Goal: Download file/media

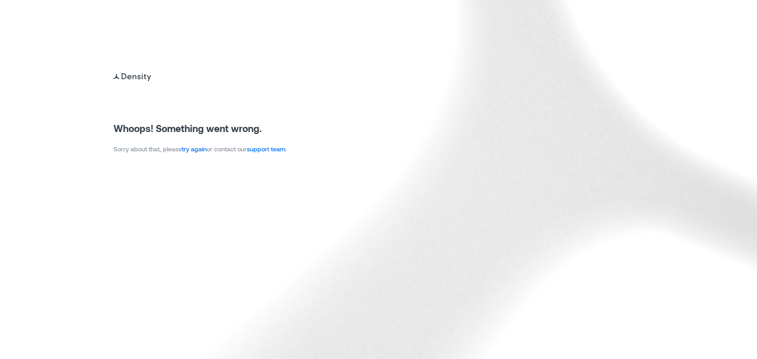
click at [190, 151] on link "try again" at bounding box center [194, 148] width 25 height 7
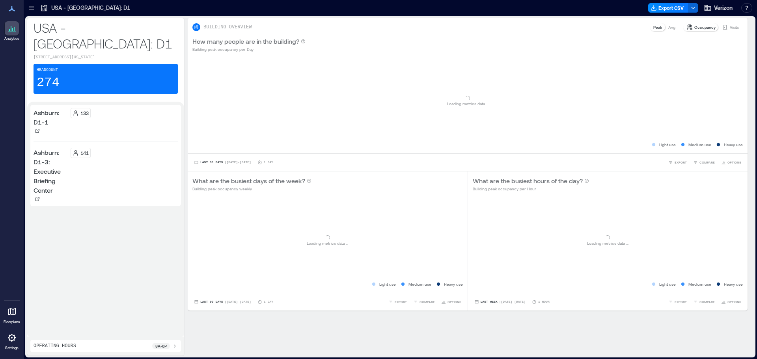
click at [32, 9] on icon at bounding box center [31, 9] width 5 height 1
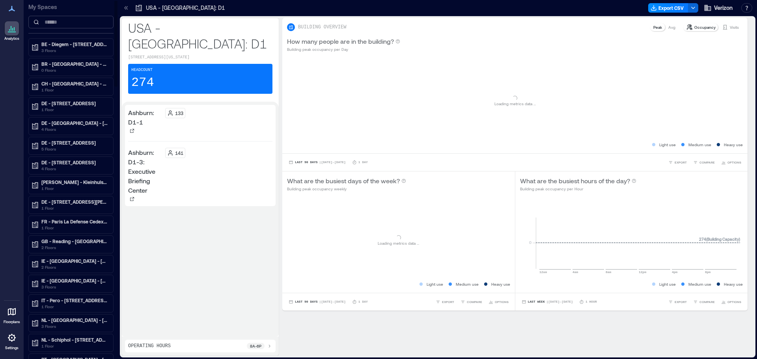
click at [65, 22] on input at bounding box center [70, 22] width 85 height 13
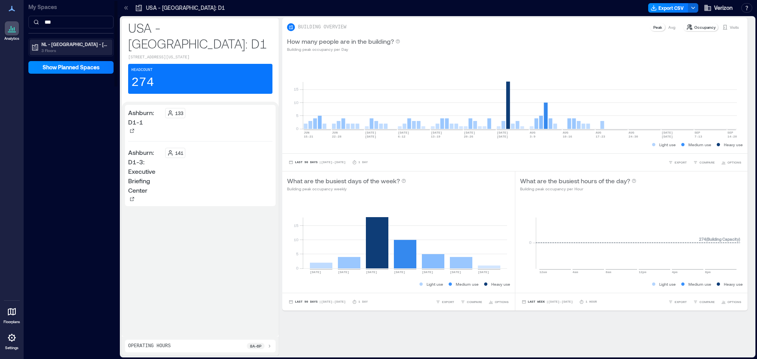
type input "***"
click at [72, 41] on div "NL - [GEOGRAPHIC_DATA] - [STREET_ADDRESS] 3 Floors" at bounding box center [71, 47] width 83 height 16
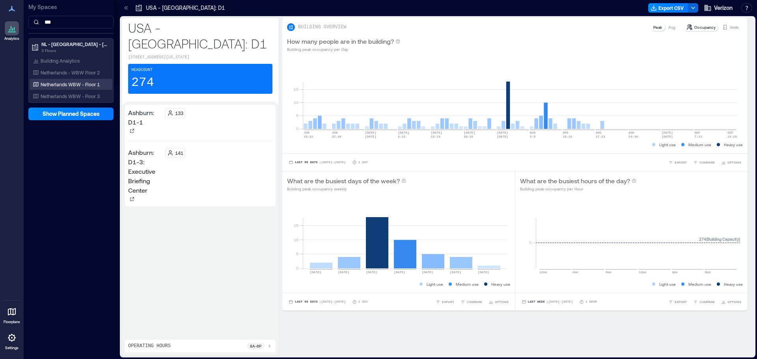
click at [78, 82] on p "Netherlands WBW - Floor 1" at bounding box center [70, 84] width 59 height 6
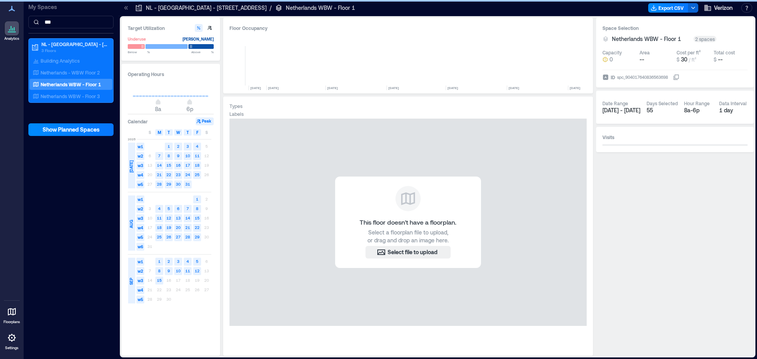
scroll to position [0, 1455]
click at [80, 72] on p "Netherlands - WBW Floor 2" at bounding box center [70, 72] width 59 height 6
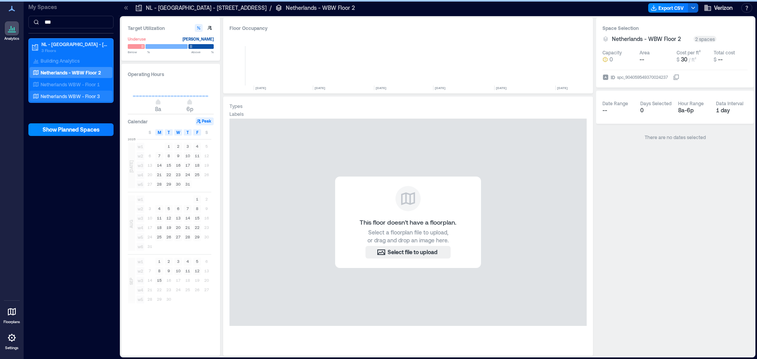
click at [79, 97] on p "Netherlands WBW - Floor 3" at bounding box center [70, 96] width 59 height 6
click at [87, 86] on p "Netherlands WBW - Floor 1" at bounding box center [70, 84] width 59 height 6
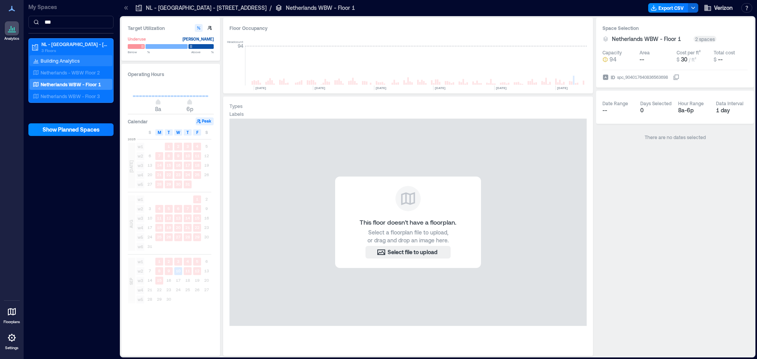
click at [61, 60] on p "Building Analytics" at bounding box center [60, 61] width 39 height 6
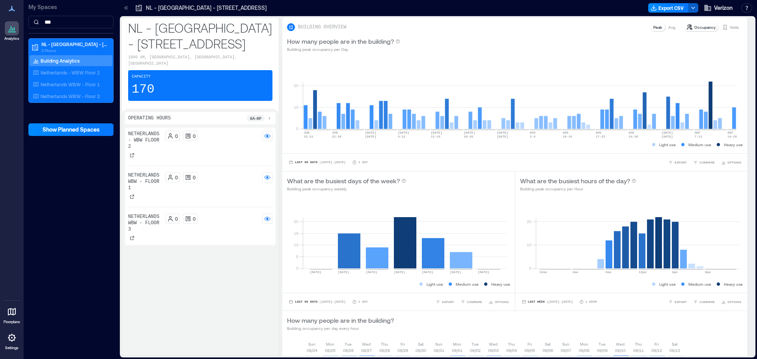
click at [691, 8] on icon "button" at bounding box center [693, 8] width 6 height 6
click at [672, 10] on button "Export CSV" at bounding box center [669, 7] width 40 height 9
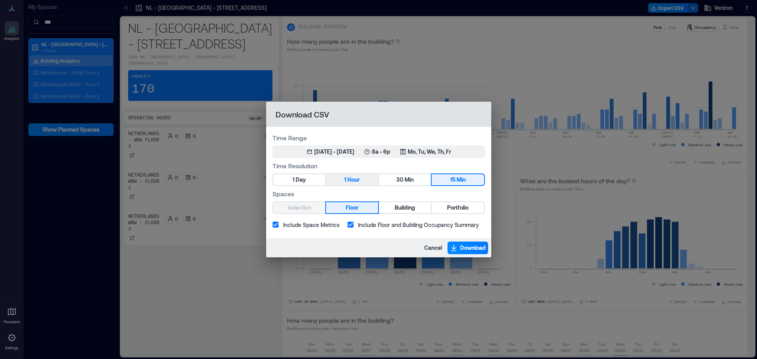
click at [347, 181] on button "1 Hour" at bounding box center [352, 179] width 52 height 11
click at [324, 153] on div "[DATE] - [DATE]" at bounding box center [334, 152] width 40 height 8
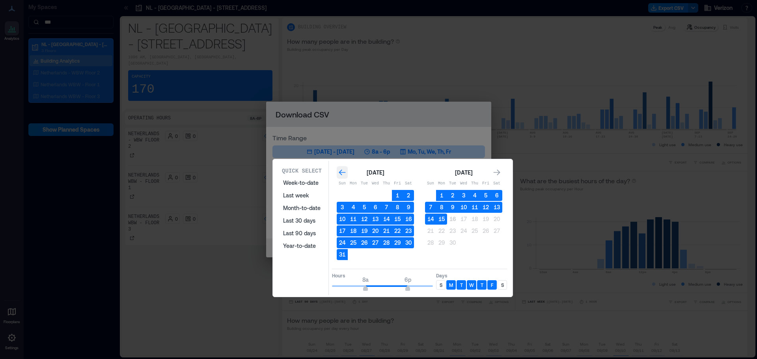
click at [341, 170] on icon "Go to previous month" at bounding box center [342, 173] width 8 height 8
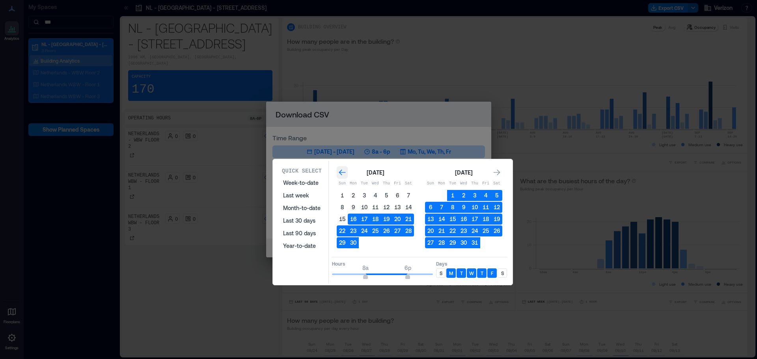
click at [342, 172] on icon "Go to previous month" at bounding box center [342, 173] width 7 height 6
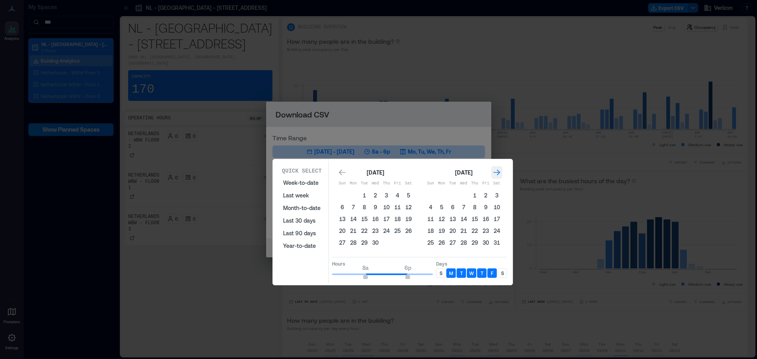
click at [497, 175] on icon "Go to next month" at bounding box center [497, 173] width 8 height 8
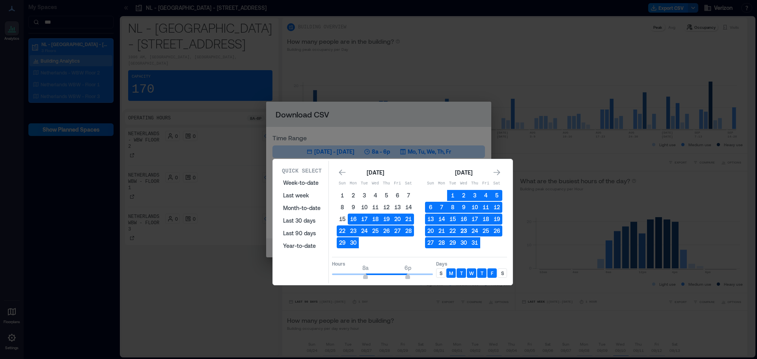
click at [462, 231] on button "23" at bounding box center [463, 231] width 11 height 11
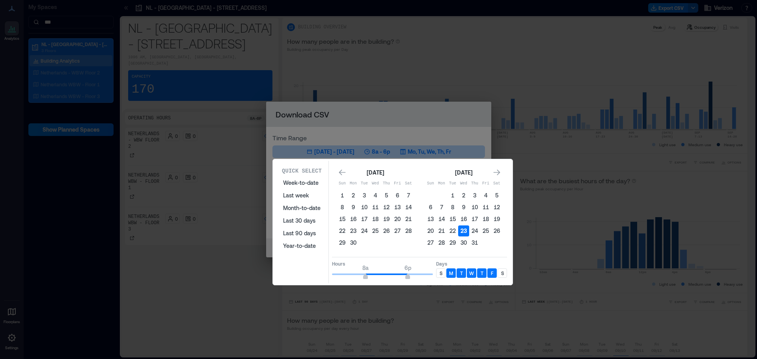
click at [462, 231] on button "23" at bounding box center [463, 231] width 11 height 11
type input "*"
drag, startPoint x: 366, startPoint y: 278, endPoint x: 331, endPoint y: 277, distance: 34.7
click at [331, 277] on span "12a" at bounding box center [332, 277] width 5 height 3
type input "**"
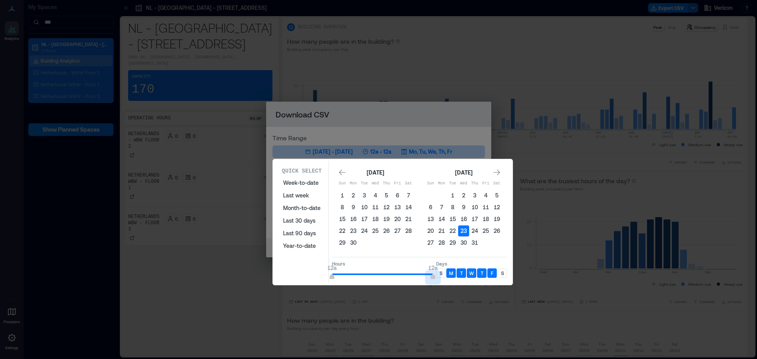
drag, startPoint x: 406, startPoint y: 277, endPoint x: 443, endPoint y: 277, distance: 37.1
click at [443, 277] on div "Hours 12a 12a Days S M T W T F S" at bounding box center [419, 268] width 175 height 23
click at [463, 231] on button "23" at bounding box center [463, 231] width 11 height 11
click at [464, 232] on button "23" at bounding box center [463, 231] width 11 height 11
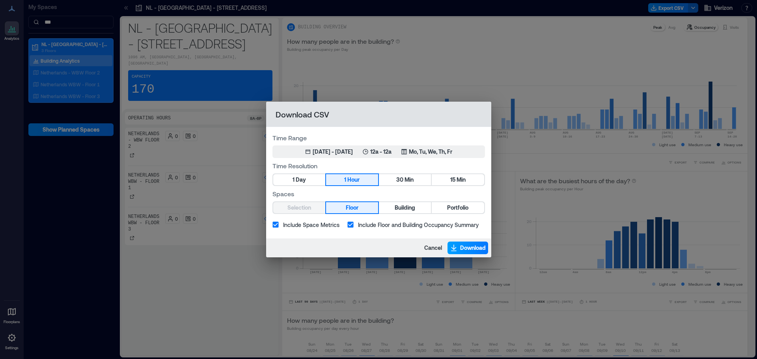
click at [470, 252] on span "Download" at bounding box center [473, 248] width 26 height 8
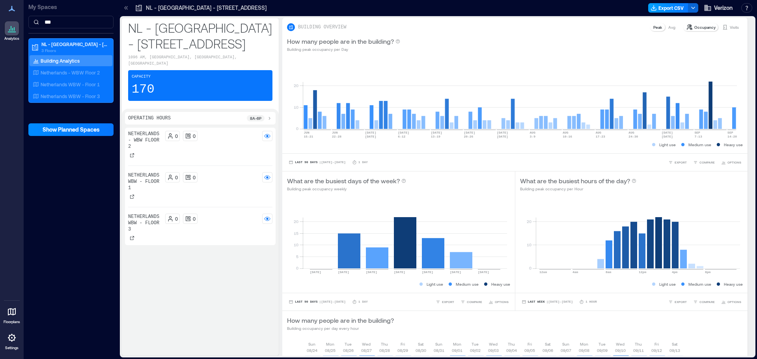
click at [675, 8] on button "Export CSV" at bounding box center [669, 7] width 40 height 9
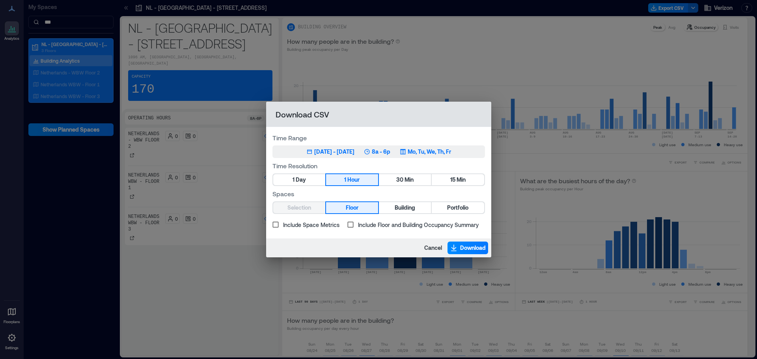
click at [314, 154] on div "[DATE] - [DATE]" at bounding box center [334, 152] width 40 height 8
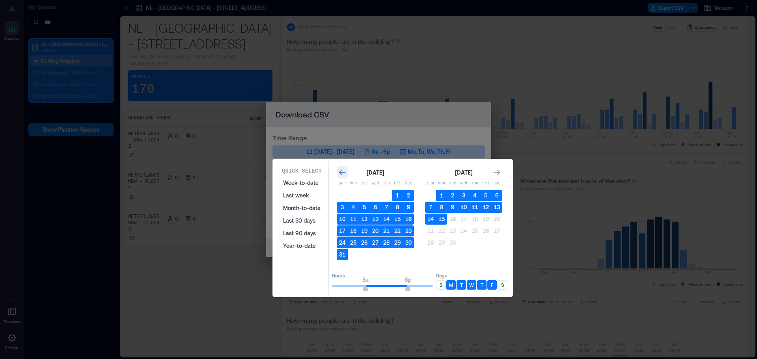
click at [345, 173] on icon "Go to previous month" at bounding box center [342, 173] width 8 height 8
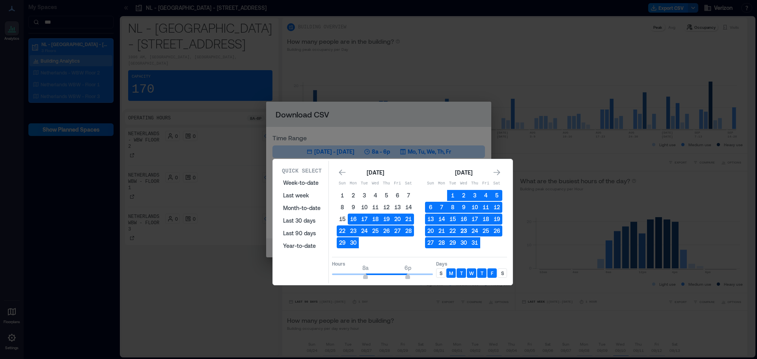
click at [464, 230] on button "23" at bounding box center [463, 231] width 11 height 11
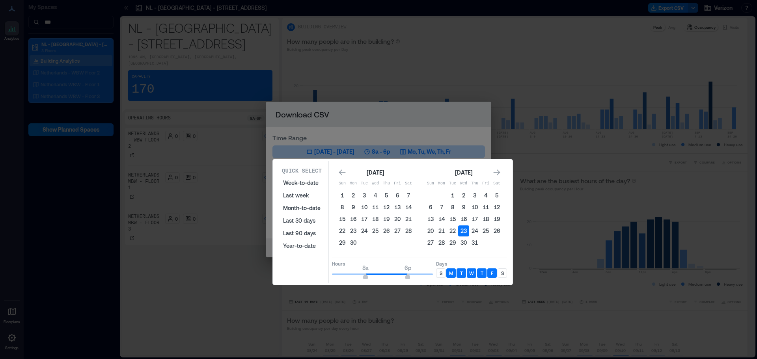
type input "*"
drag, startPoint x: 367, startPoint y: 275, endPoint x: 341, endPoint y: 280, distance: 25.8
click at [327, 275] on div "Quick Select Week-to-date Last week Month-to-date Last 30 days Last 90 days Yea…" at bounding box center [392, 222] width 235 height 123
type input "**"
drag, startPoint x: 406, startPoint y: 278, endPoint x: 459, endPoint y: 278, distance: 52.9
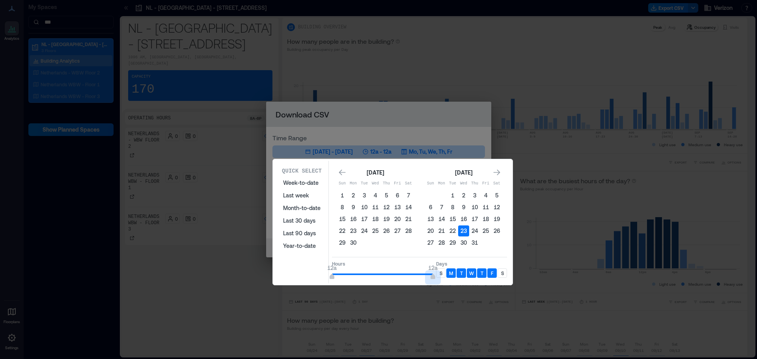
click at [459, 278] on div "Hours 12a 12a Days S M T W T F S" at bounding box center [419, 268] width 175 height 23
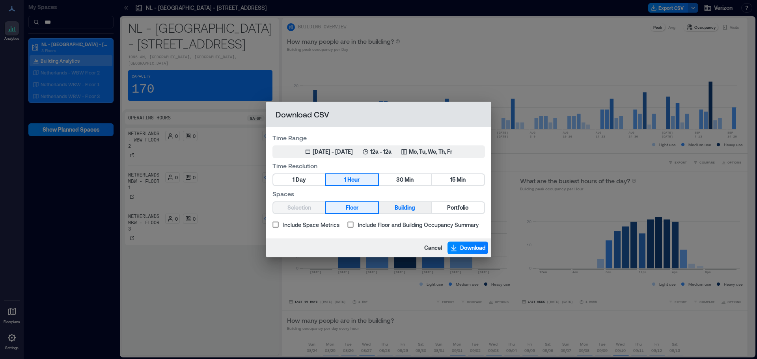
click at [418, 207] on button "Building" at bounding box center [405, 207] width 52 height 11
click at [472, 249] on span "Download" at bounding box center [473, 248] width 26 height 8
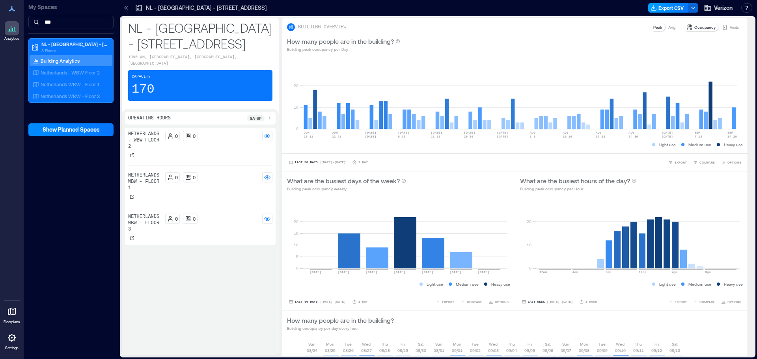
click at [653, 11] on icon "button" at bounding box center [654, 8] width 6 height 6
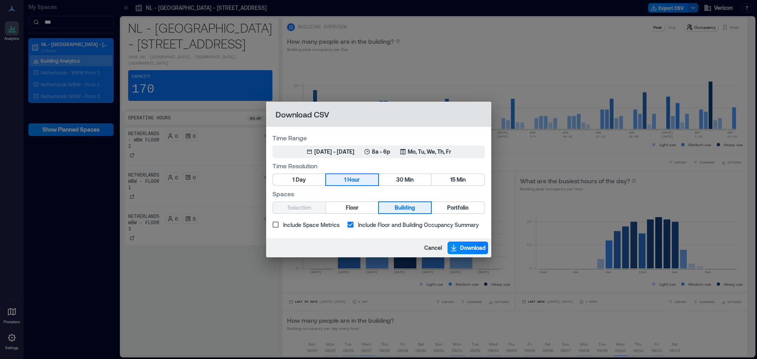
click at [313, 226] on span "Include Space Metrics" at bounding box center [311, 225] width 56 height 8
click at [471, 251] on span "Download" at bounding box center [473, 248] width 26 height 8
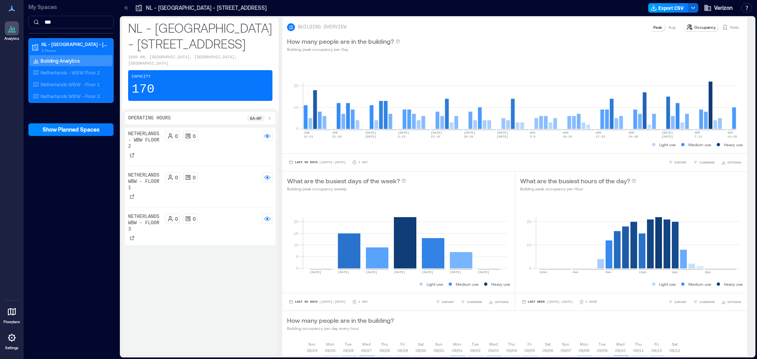
click at [669, 8] on button "Export CSV" at bounding box center [669, 7] width 40 height 9
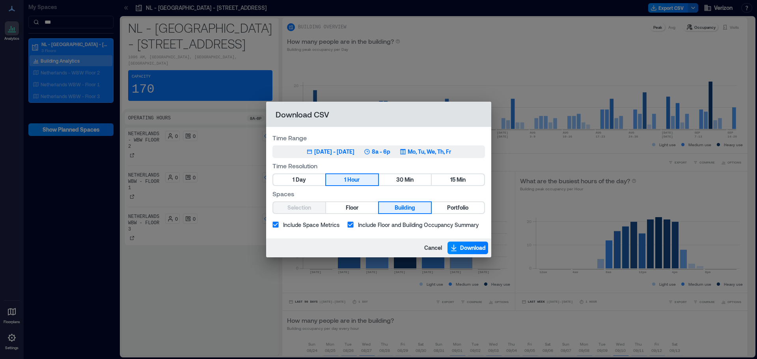
click at [320, 151] on div "[DATE] - [DATE]" at bounding box center [334, 152] width 40 height 8
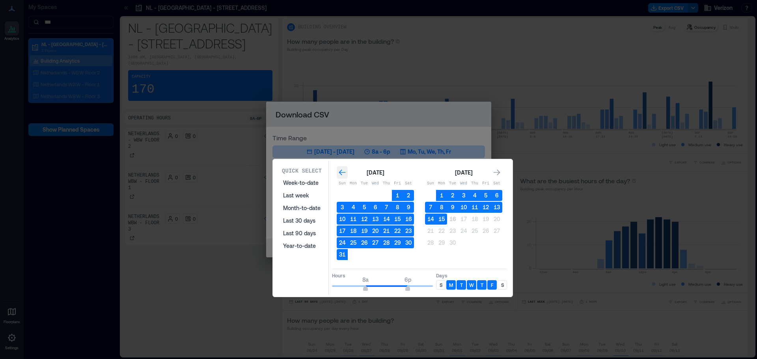
click at [346, 171] on icon "Go to previous month" at bounding box center [342, 173] width 8 height 8
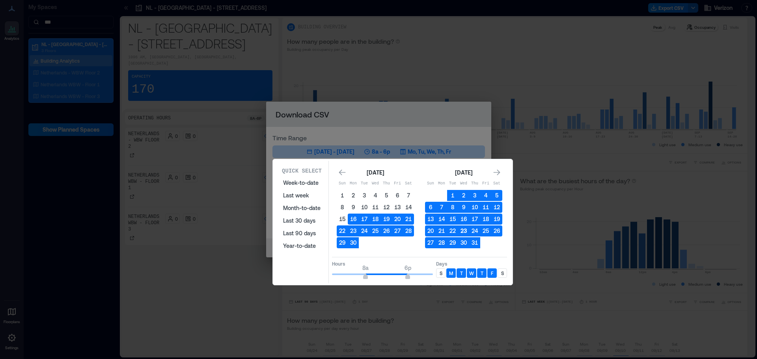
click at [460, 232] on button "23" at bounding box center [463, 231] width 11 height 11
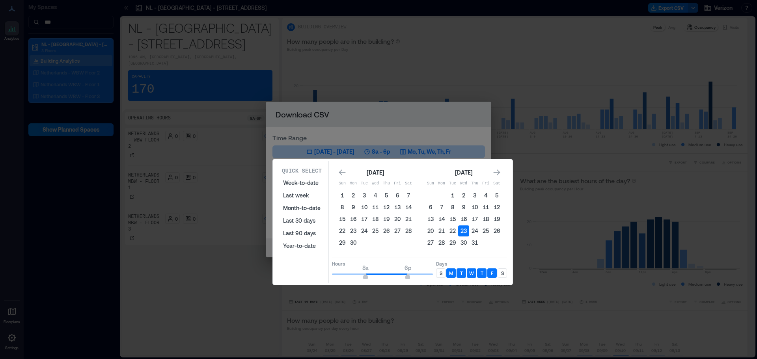
type input "*"
drag, startPoint x: 366, startPoint y: 277, endPoint x: 329, endPoint y: 274, distance: 36.4
click at [323, 273] on div "Quick Select Week-to-date Last week Month-to-date Last 30 days Last 90 days Yea…" at bounding box center [392, 222] width 235 height 123
type input "**"
drag, startPoint x: 437, startPoint y: 278, endPoint x: 456, endPoint y: 279, distance: 19.4
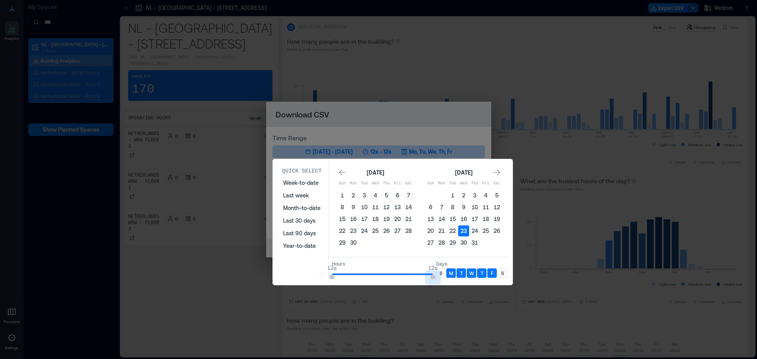
click at [455, 278] on div "Hours 12a 12a Days S M T W T F S" at bounding box center [419, 268] width 175 height 23
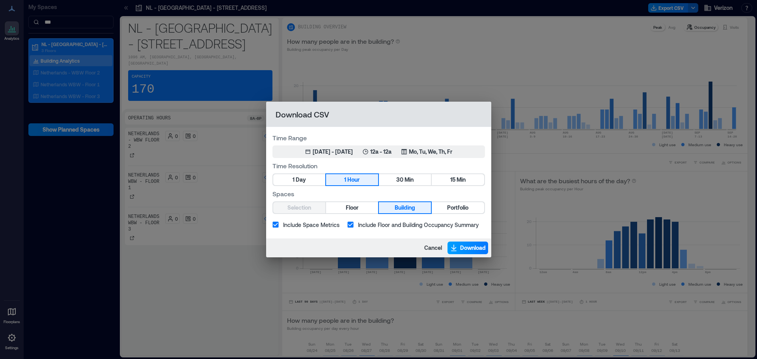
click at [470, 245] on span "Download" at bounding box center [473, 248] width 26 height 8
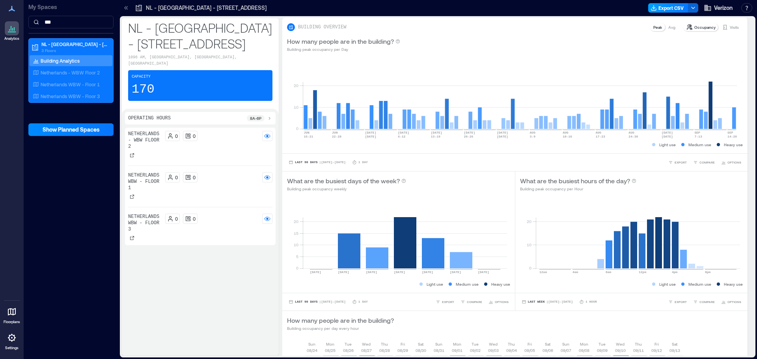
click at [662, 8] on button "Export CSV" at bounding box center [669, 7] width 40 height 9
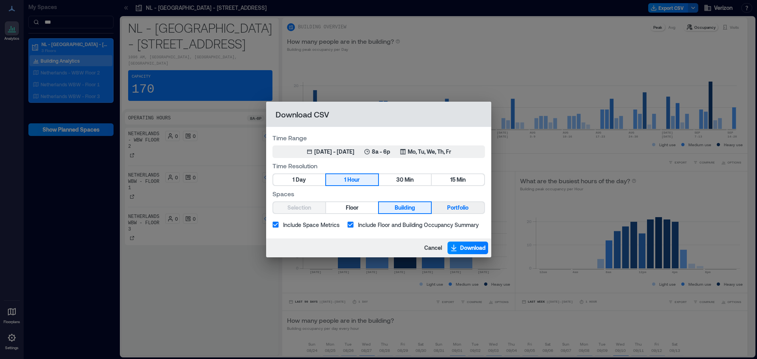
click at [350, 211] on span "Floor" at bounding box center [352, 208] width 13 height 10
click at [307, 153] on icon "button" at bounding box center [310, 152] width 6 height 6
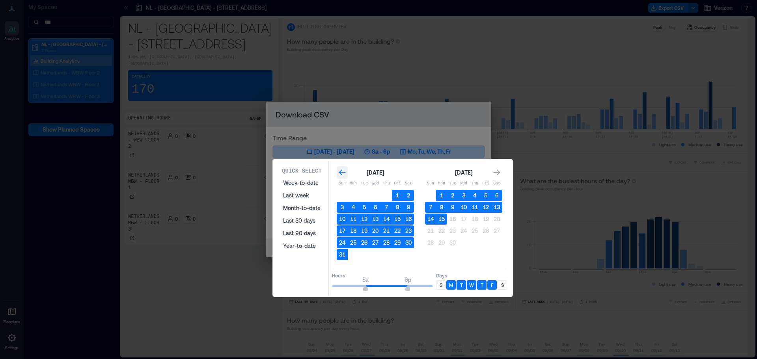
click at [344, 178] on div "Go to previous month" at bounding box center [342, 172] width 11 height 13
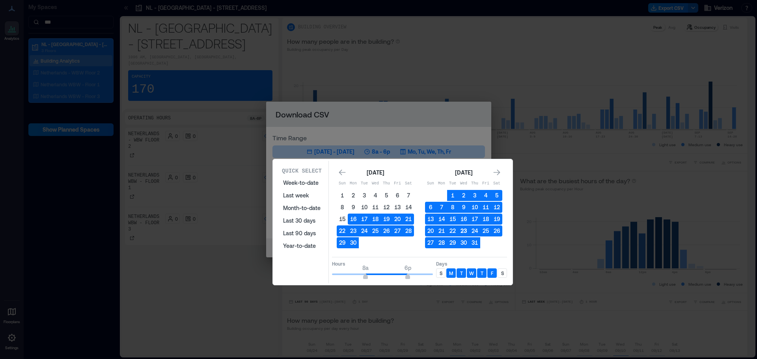
click at [466, 231] on button "23" at bounding box center [463, 231] width 11 height 11
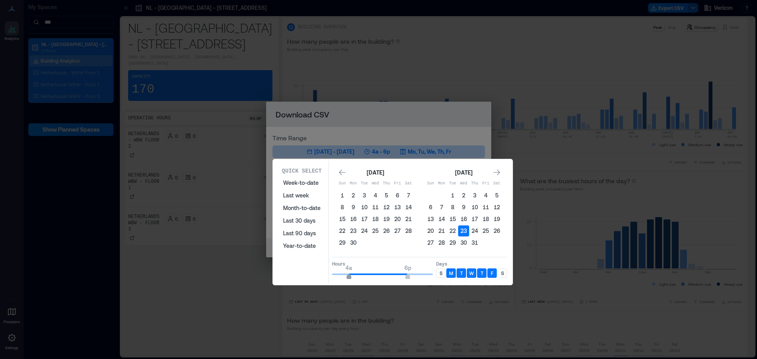
type input "*"
drag, startPoint x: 364, startPoint y: 277, endPoint x: 400, endPoint y: 279, distance: 36.4
click at [329, 276] on div "Quick Select Week-to-date Last week Month-to-date Last 30 days Last 90 days Yea…" at bounding box center [392, 222] width 235 height 123
type input "**"
drag, startPoint x: 408, startPoint y: 276, endPoint x: 440, endPoint y: 279, distance: 32.4
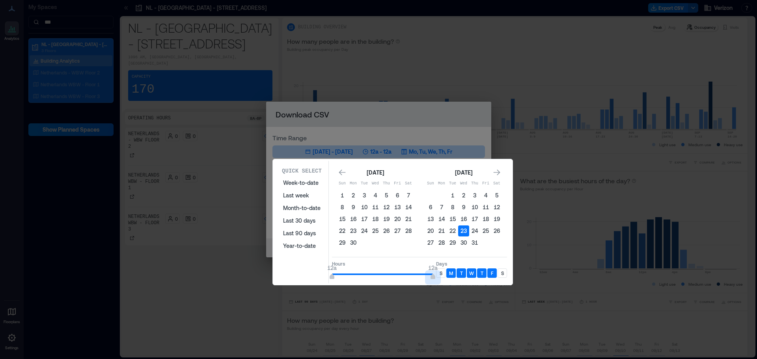
click at [440, 279] on div "Hours 12a 12a Days S M T W T F S" at bounding box center [419, 268] width 175 height 23
type input "*"
drag, startPoint x: 334, startPoint y: 276, endPoint x: 360, endPoint y: 279, distance: 26.2
click at [360, 279] on span "7a" at bounding box center [361, 277] width 5 height 3
type input "**"
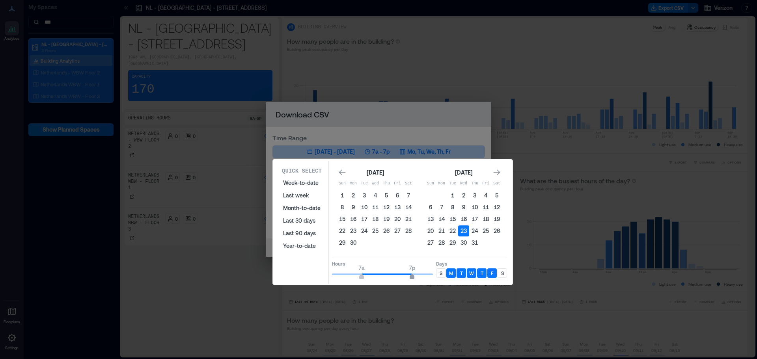
drag, startPoint x: 434, startPoint y: 277, endPoint x: 412, endPoint y: 278, distance: 21.7
click at [412, 278] on span "7p" at bounding box center [412, 277] width 5 height 3
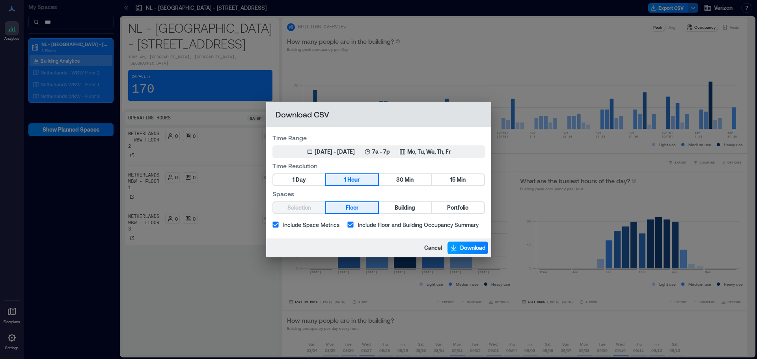
click at [466, 249] on span "Download" at bounding box center [473, 248] width 26 height 8
